Goal: Transaction & Acquisition: Purchase product/service

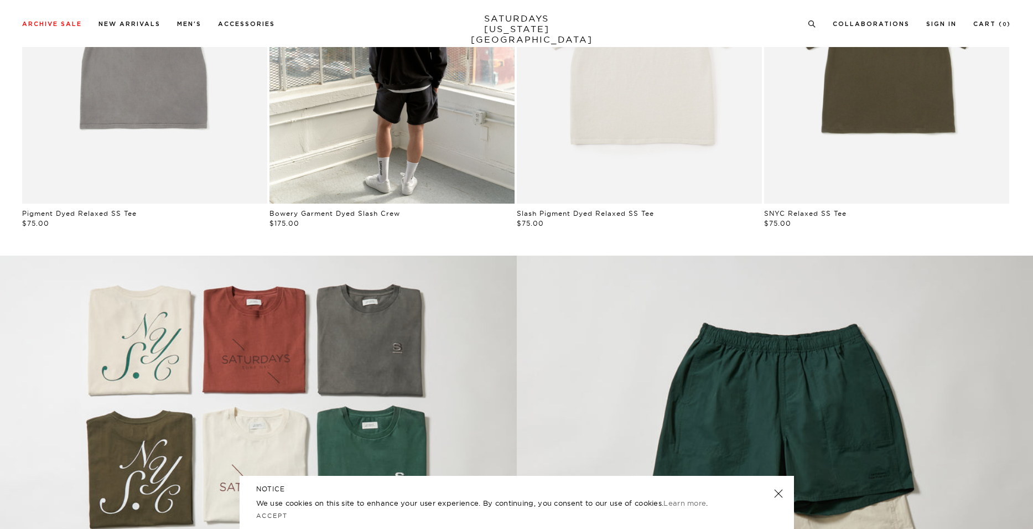
scroll to position [1107, 0]
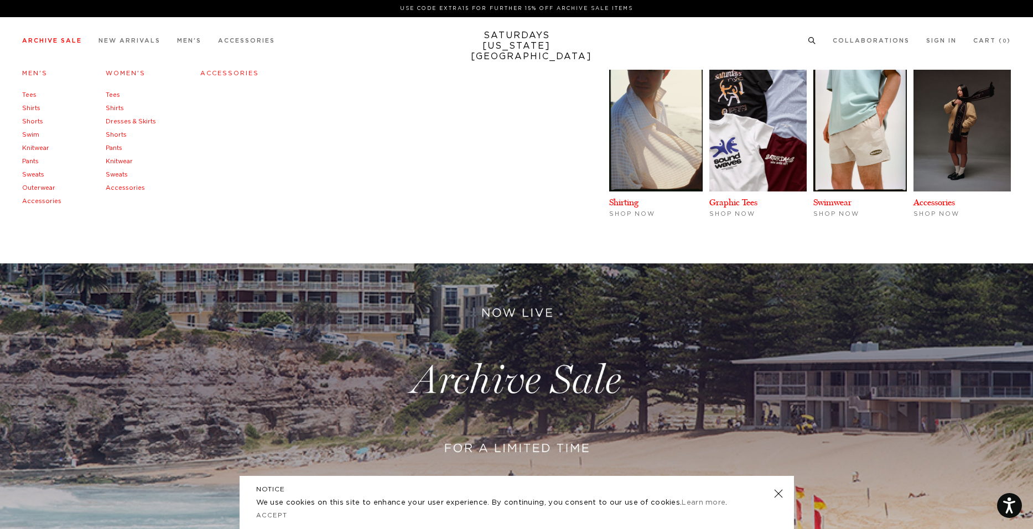
click at [50, 40] on link "Archive Sale" at bounding box center [52, 41] width 60 height 6
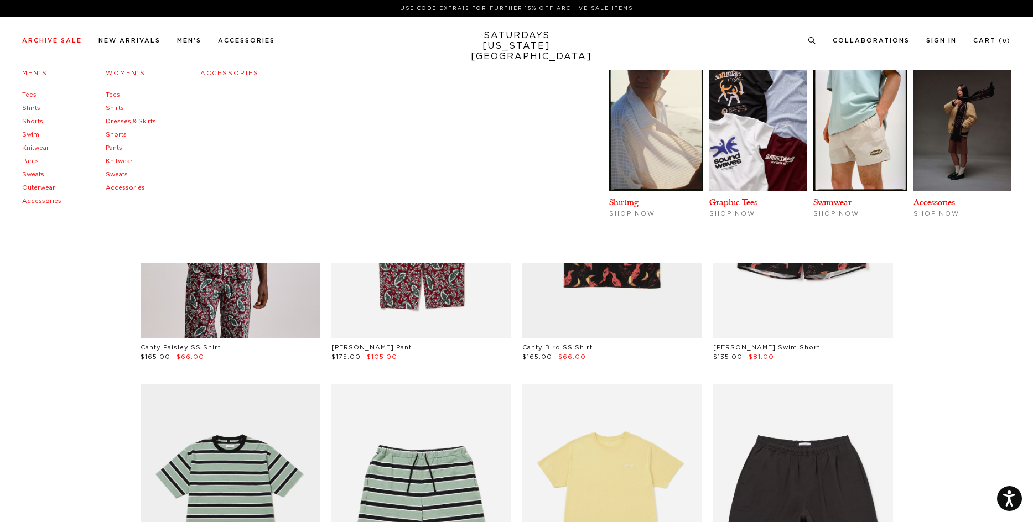
click at [33, 76] on link "Men's" at bounding box center [34, 73] width 25 height 6
click at [37, 76] on link "Men's" at bounding box center [34, 73] width 25 height 6
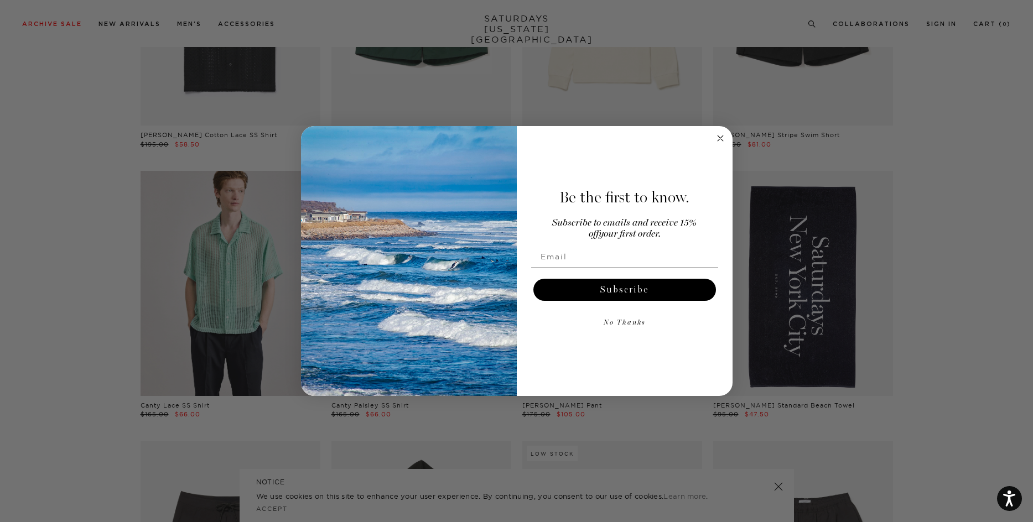
scroll to position [1438, 0]
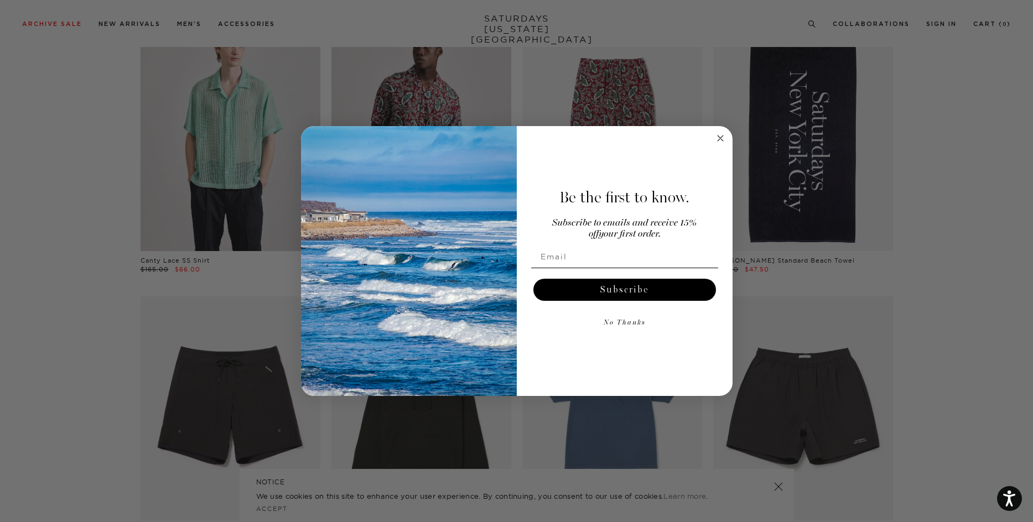
click at [716, 141] on circle "Close dialog" at bounding box center [720, 138] width 13 height 13
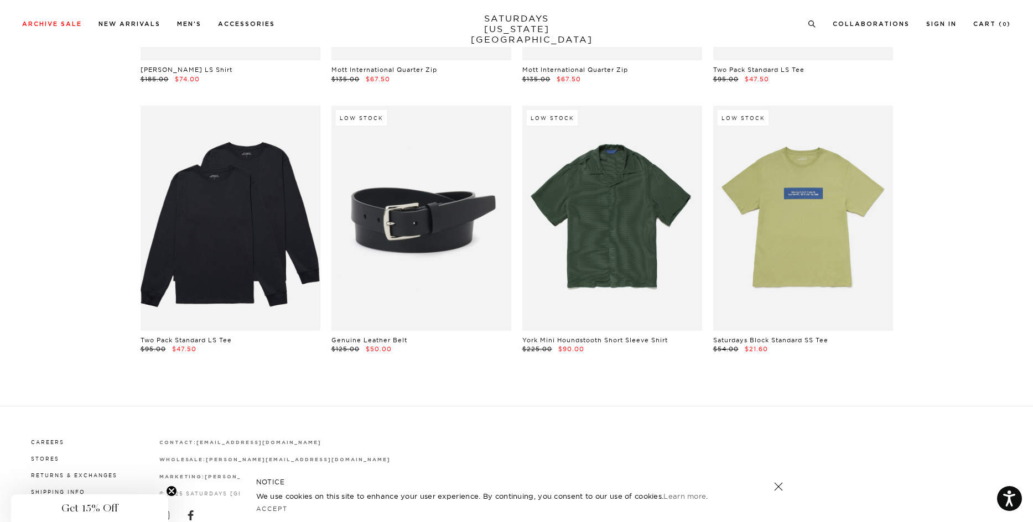
scroll to position [21976, 0]
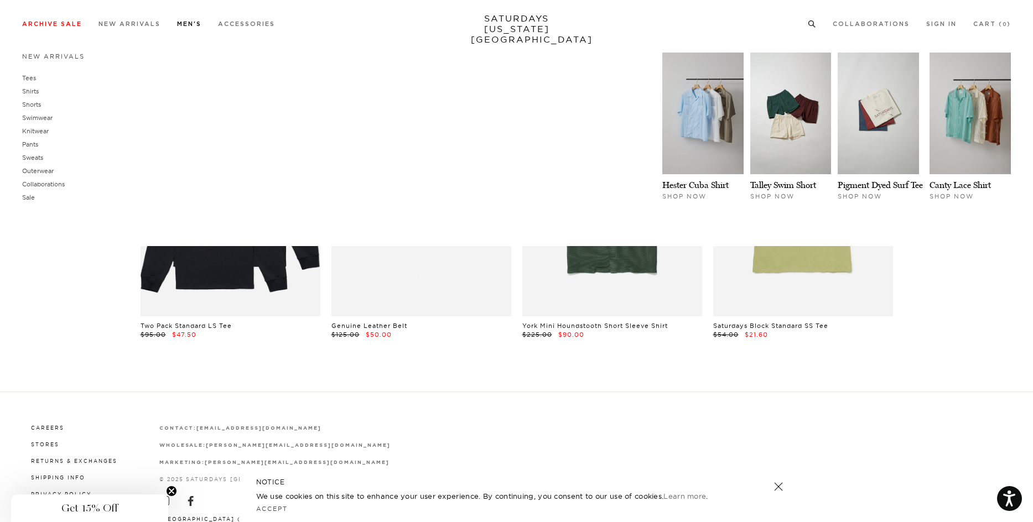
click at [182, 22] on link "Men's" at bounding box center [189, 24] width 24 height 6
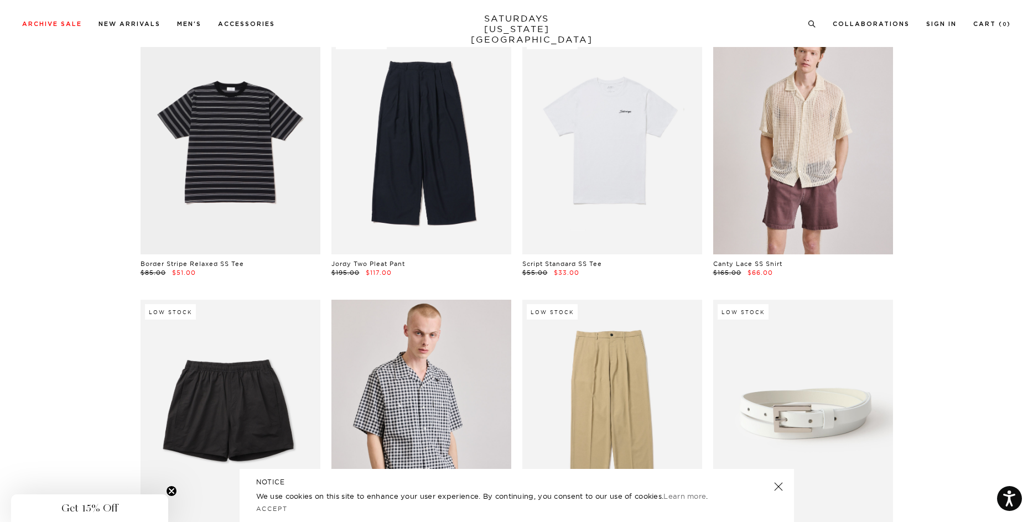
scroll to position [3928, 0]
